Goal: Information Seeking & Learning: Check status

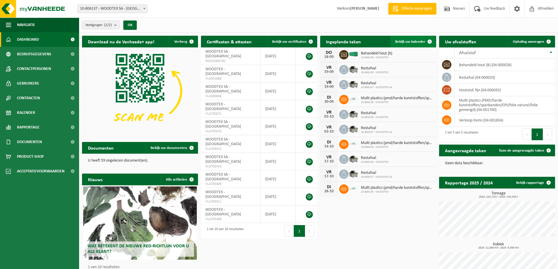
click at [402, 44] on link "Bekijk uw kalender" at bounding box center [413, 42] width 45 height 12
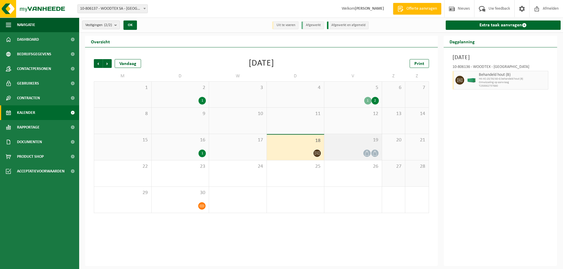
click at [339, 151] on div at bounding box center [353, 154] width 52 height 8
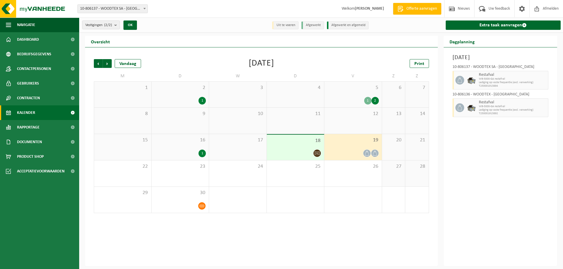
click at [302, 151] on div at bounding box center [296, 154] width 52 height 8
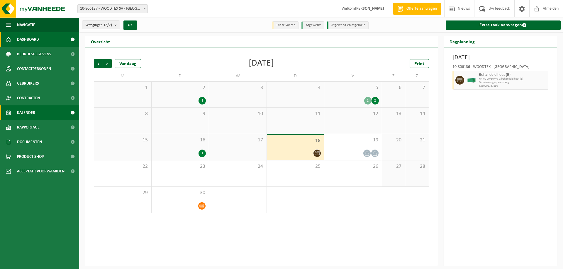
click at [36, 34] on span "Dashboard" at bounding box center [28, 39] width 22 height 15
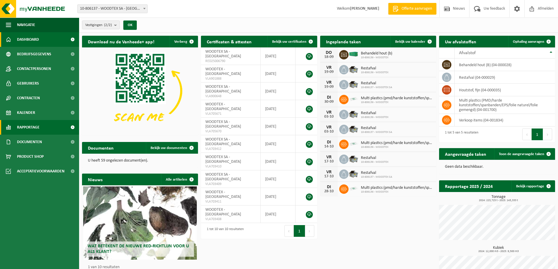
click at [38, 131] on span "Rapportage" at bounding box center [28, 127] width 23 height 15
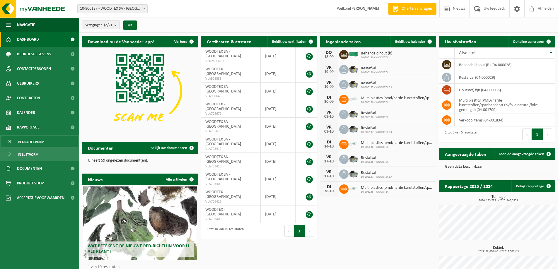
click at [41, 144] on span "In grafiekvorm" at bounding box center [31, 142] width 26 height 11
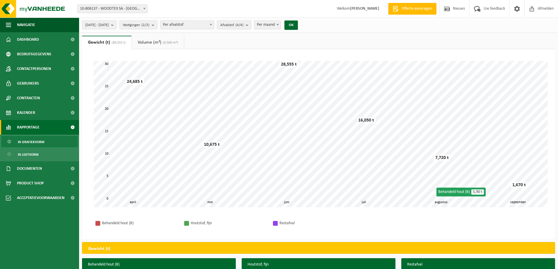
scroll to position [59, 0]
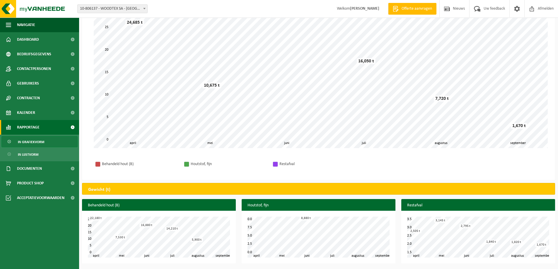
click at [104, 208] on h3 "Behandeld hout (B)" at bounding box center [159, 205] width 154 height 13
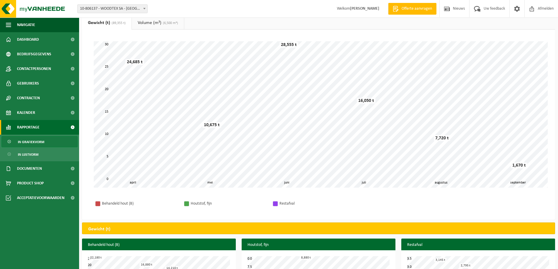
scroll to position [0, 0]
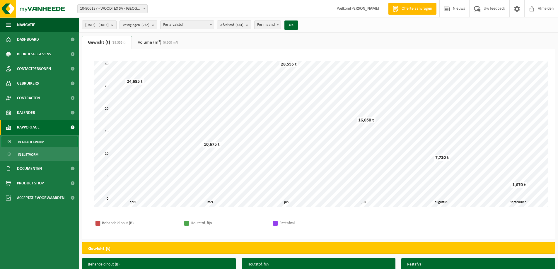
click at [194, 26] on span "Per afvalstof" at bounding box center [187, 25] width 53 height 8
click at [244, 24] on span "Afvalstof (4/4)" at bounding box center [231, 25] width 23 height 9
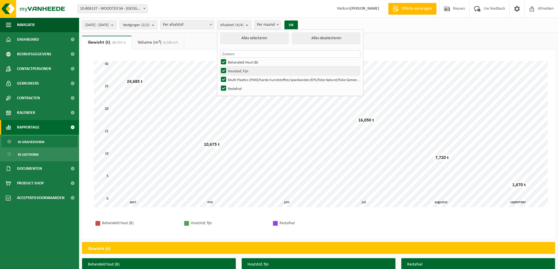
click at [239, 70] on label "Houtstof, Fijn" at bounding box center [290, 71] width 140 height 9
click at [219, 67] on input "Houtstof, Fijn" at bounding box center [219, 66] width 0 height 0
checkbox input "false"
click at [239, 79] on label "Multi Plastics (PMD/harde Kunststoffen/spanbanden/EPS/folie Naturel/folie Gemen…" at bounding box center [290, 79] width 140 height 9
click at [219, 75] on input "Multi Plastics (PMD/harde Kunststoffen/spanbanden/EPS/folie Naturel/folie Gemen…" at bounding box center [219, 75] width 0 height 0
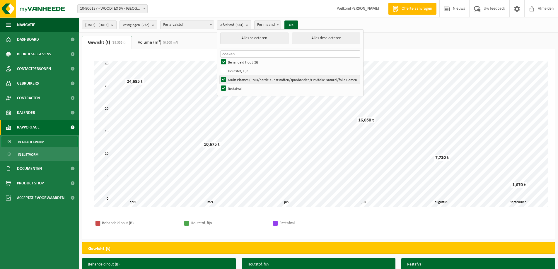
checkbox input "false"
click at [241, 89] on label "Restafval" at bounding box center [290, 88] width 140 height 9
click at [219, 84] on input "Restafval" at bounding box center [219, 84] width 0 height 0
checkbox input "false"
click at [410, 44] on ul "Gewicht (t) (89,355 t) Volume (m³) (6,500 m³)" at bounding box center [318, 42] width 473 height 13
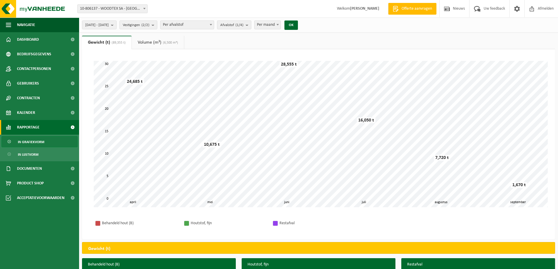
click at [298, 21] on div "2025-04-01 - 2025-09-18 Huidige maand Vorige maand Laatste 6 maanden Huidig jaa…" at bounding box center [191, 25] width 225 height 13
click at [298, 26] on button "OK" at bounding box center [291, 25] width 13 height 9
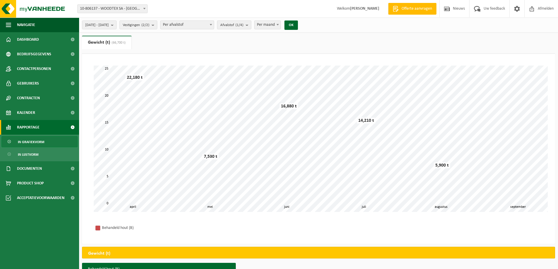
scroll to position [64, 0]
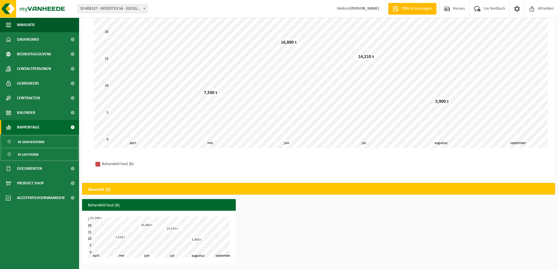
click at [40, 153] on link "In lijstvorm" at bounding box center [39, 154] width 76 height 11
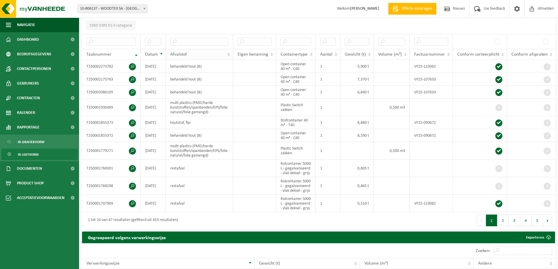
scroll to position [98, 0]
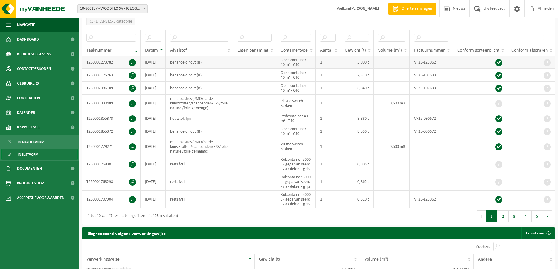
click at [426, 62] on td "VF25-123062" at bounding box center [431, 62] width 43 height 13
drag, startPoint x: 359, startPoint y: 60, endPoint x: 356, endPoint y: 62, distance: 3.2
click at [359, 61] on td "5,900 t" at bounding box center [357, 62] width 33 height 13
click at [131, 61] on span at bounding box center [132, 62] width 7 height 7
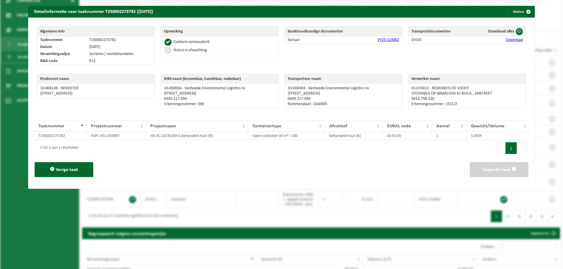
click at [390, 40] on link "VF25-123062" at bounding box center [388, 40] width 22 height 4
click at [523, 9] on span "button" at bounding box center [528, 12] width 12 height 12
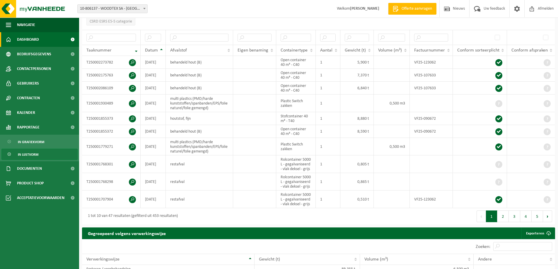
click at [27, 42] on span "Dashboard" at bounding box center [28, 39] width 22 height 15
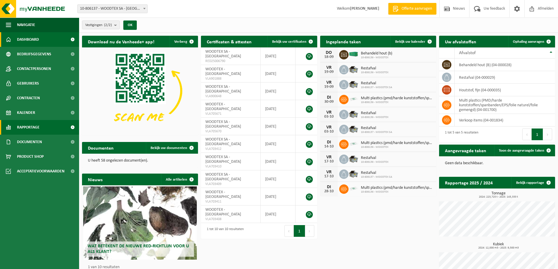
click at [48, 125] on link "Rapportage" at bounding box center [39, 127] width 79 height 15
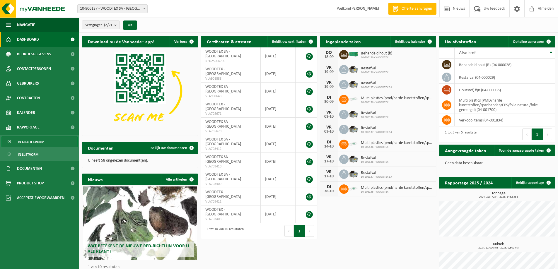
click at [32, 144] on span "In grafiekvorm" at bounding box center [31, 142] width 26 height 11
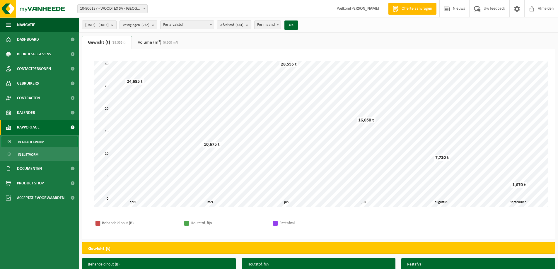
click at [244, 28] on span "Afvalstof (4/4)" at bounding box center [231, 25] width 23 height 9
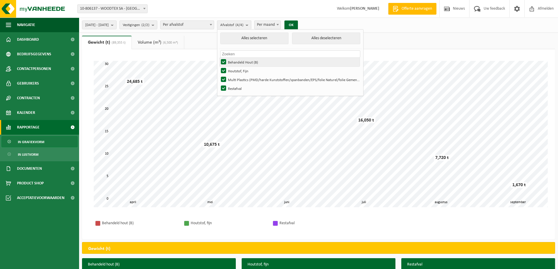
click at [258, 62] on label "Behandeld Hout (B)" at bounding box center [290, 62] width 140 height 9
click at [219, 58] on input "Behandeld Hout (B)" at bounding box center [219, 57] width 0 height 0
checkbox input "false"
click at [256, 69] on label "Houtstof, Fijn" at bounding box center [290, 71] width 140 height 9
click at [219, 67] on input "Houtstof, Fijn" at bounding box center [219, 66] width 0 height 0
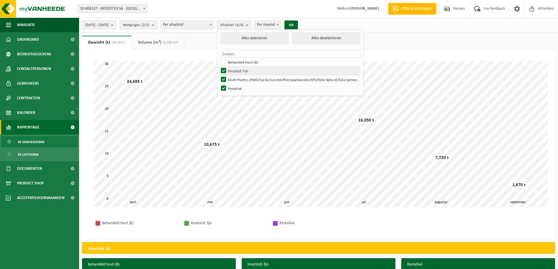
checkbox input "false"
click at [256, 80] on label "Multi Plastics (PMD/harde Kunststoffen/spanbanden/EPS/folie Naturel/folie Gemen…" at bounding box center [290, 79] width 140 height 9
click at [219, 75] on input "Multi Plastics (PMD/harde Kunststoffen/spanbanden/EPS/folie Naturel/folie Gemen…" at bounding box center [219, 75] width 0 height 0
checkbox input "false"
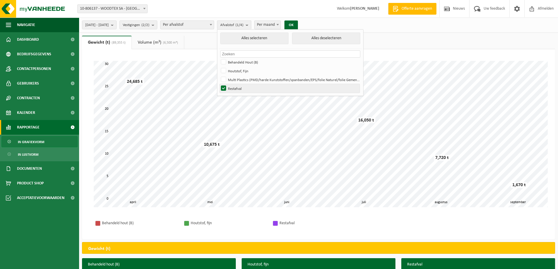
click at [254, 88] on label "Restafval" at bounding box center [290, 88] width 140 height 9
click at [219, 84] on input "Restafval" at bounding box center [219, 84] width 0 height 0
checkbox input "false"
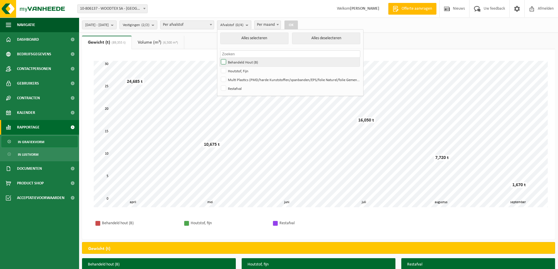
click at [257, 63] on label "Behandeld Hout (B)" at bounding box center [290, 62] width 140 height 9
click at [219, 58] on input "Behandeld Hout (B)" at bounding box center [219, 57] width 0 height 0
checkbox input "true"
click at [298, 22] on button "OK" at bounding box center [291, 25] width 13 height 9
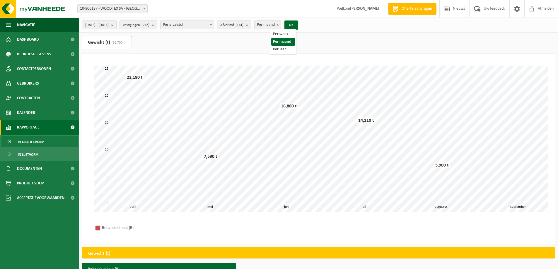
click at [281, 24] on span "Per maand" at bounding box center [268, 25] width 26 height 8
click at [298, 24] on button "OK" at bounding box center [291, 25] width 13 height 9
click at [281, 23] on span "Per jaar" at bounding box center [268, 25] width 26 height 8
select select "2"
click at [298, 25] on button "OK" at bounding box center [291, 25] width 13 height 9
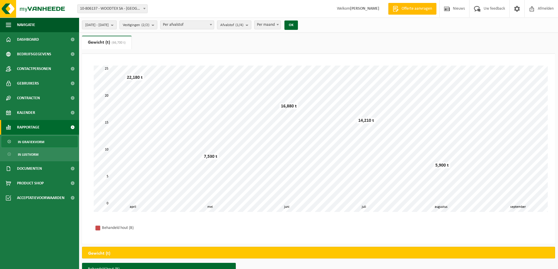
click at [109, 24] on span "2025-04-01 - 2025-09-18" at bounding box center [96, 25] width 23 height 9
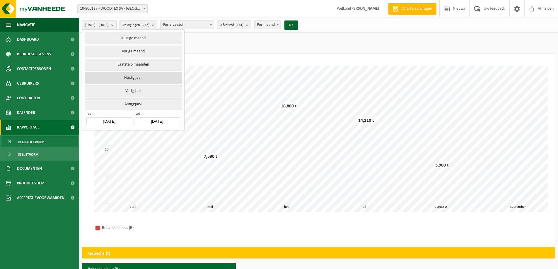
click at [154, 77] on button "Huidig jaar" at bounding box center [133, 78] width 97 height 12
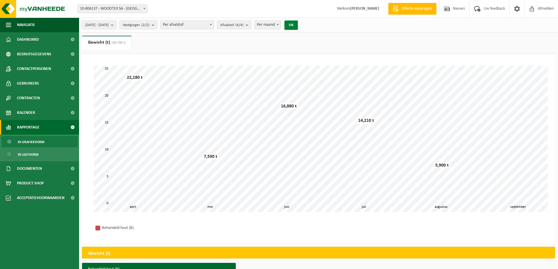
click at [298, 22] on button "OK" at bounding box center [291, 25] width 13 height 9
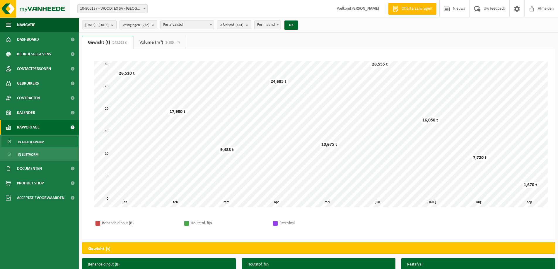
click at [29, 9] on img at bounding box center [35, 9] width 70 height 18
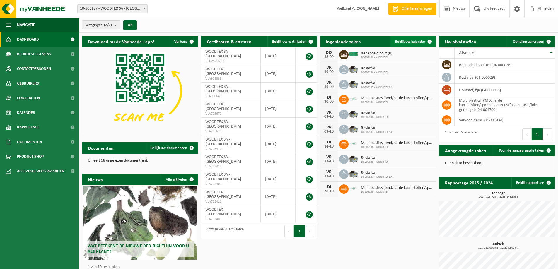
click at [403, 40] on span "Bekijk uw kalender" at bounding box center [410, 42] width 30 height 4
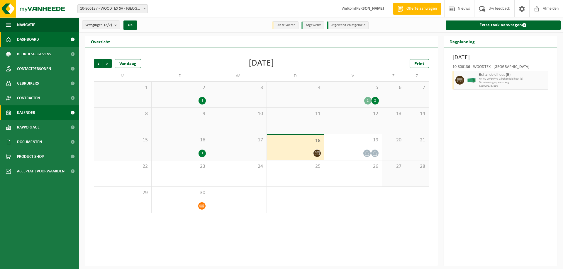
click at [42, 43] on link "Dashboard" at bounding box center [39, 39] width 79 height 15
